Goal: Task Accomplishment & Management: Manage account settings

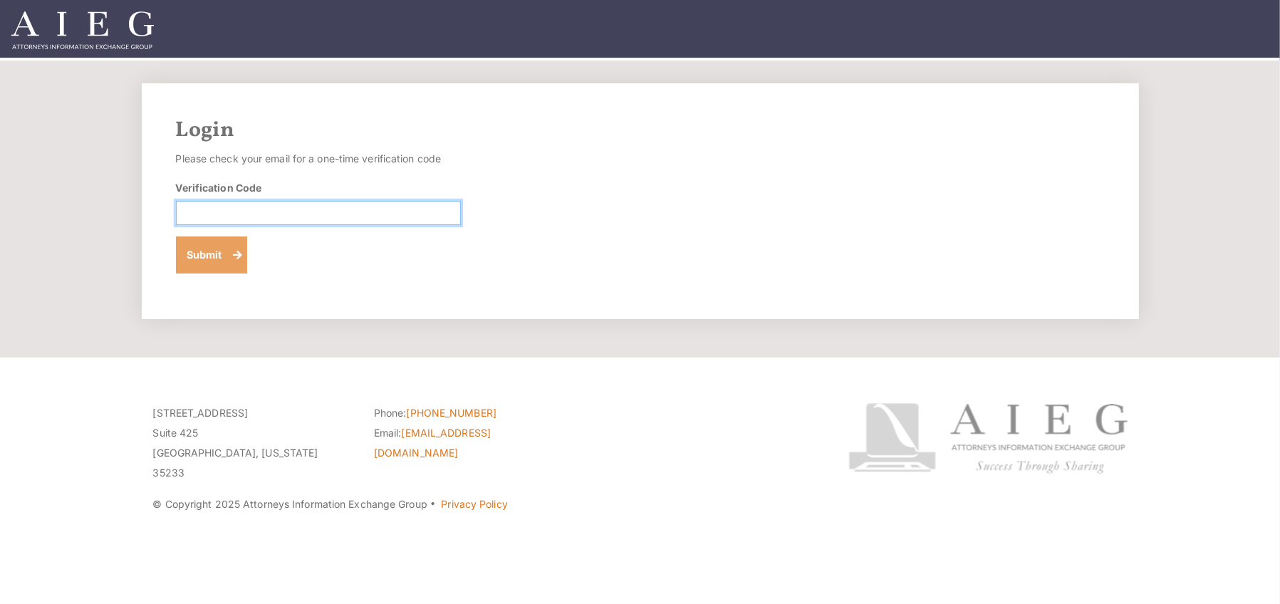
drag, startPoint x: 219, startPoint y: 216, endPoint x: 201, endPoint y: 259, distance: 46.3
click at [219, 216] on input "Verification Code" at bounding box center [318, 213] width 285 height 24
click at [202, 271] on button "Submit" at bounding box center [212, 254] width 72 height 37
click at [222, 211] on input "Verification Code" at bounding box center [318, 213] width 285 height 24
type input "224436"
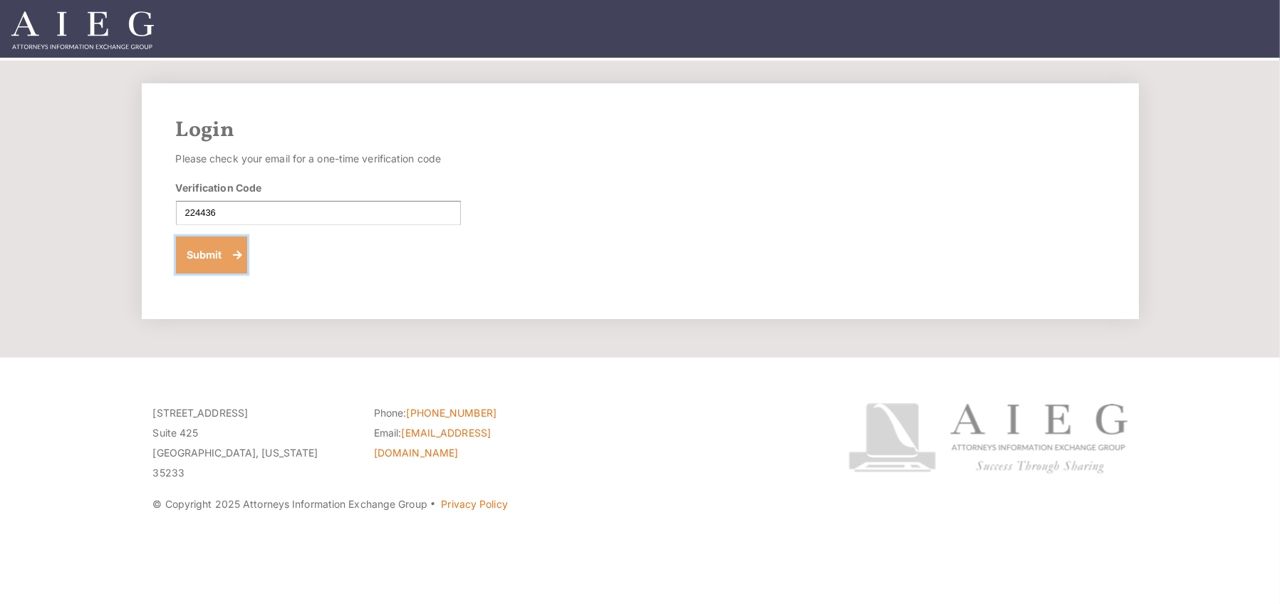
click at [202, 249] on button "Submit" at bounding box center [212, 254] width 72 height 37
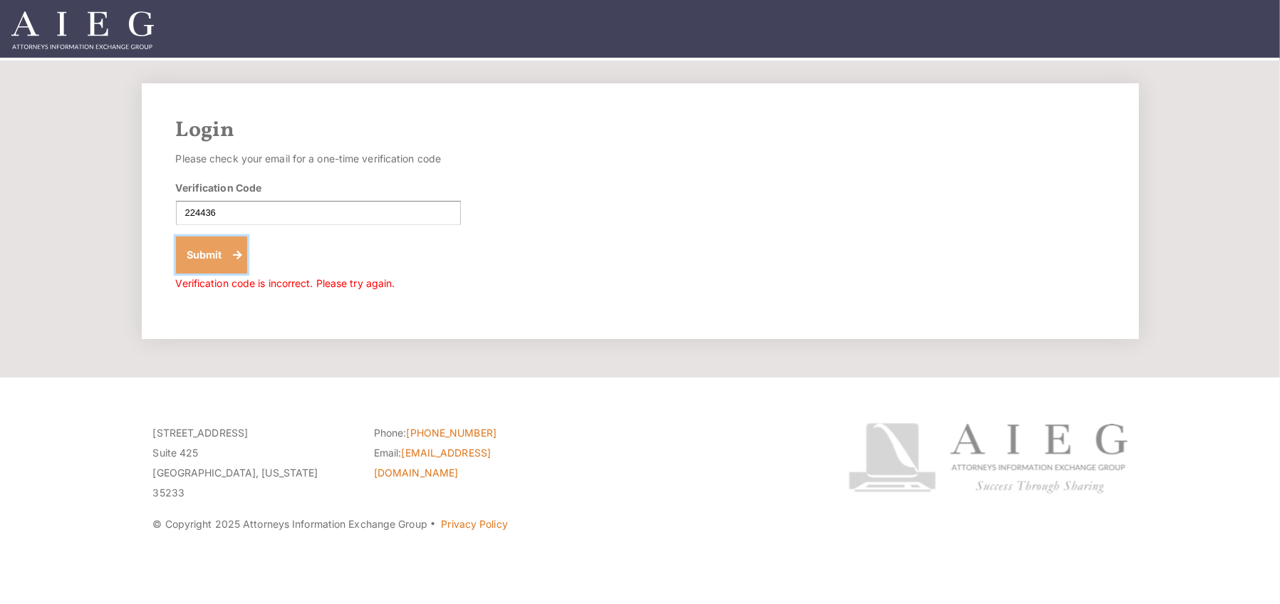
click at [204, 257] on button "Submit" at bounding box center [212, 254] width 72 height 37
drag, startPoint x: 217, startPoint y: 217, endPoint x: 179, endPoint y: 212, distance: 38.0
click at [179, 212] on input "224436" at bounding box center [318, 213] width 285 height 24
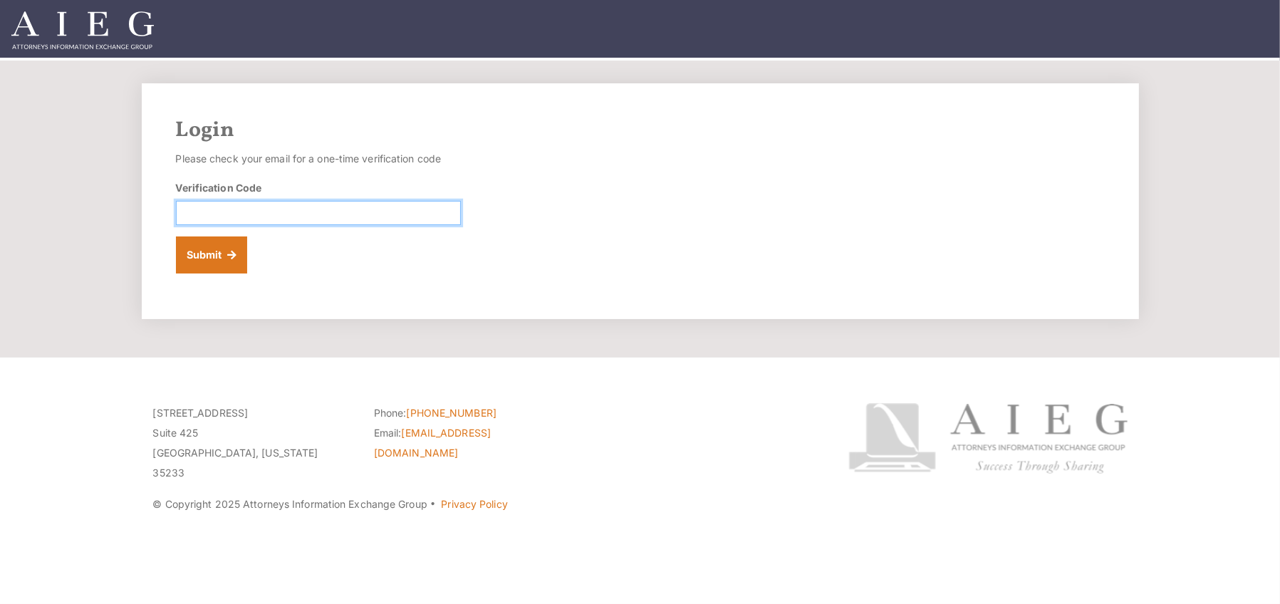
click at [241, 219] on input "Verification Code" at bounding box center [318, 213] width 285 height 24
type input "033484"
click at [204, 249] on button "Submit" at bounding box center [212, 254] width 72 height 37
